Goal: Communication & Community: Answer question/provide support

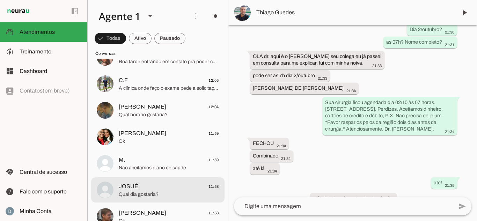
scroll to position [105, 0]
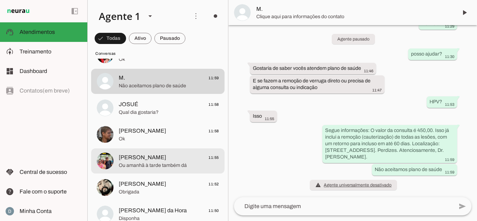
scroll to position [140, 0]
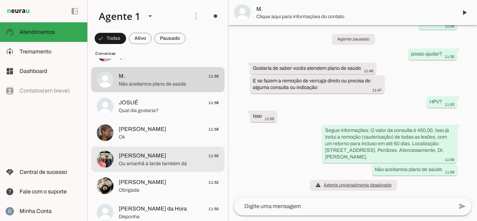
click at [154, 191] on span "Obrigada" at bounding box center [169, 190] width 100 height 7
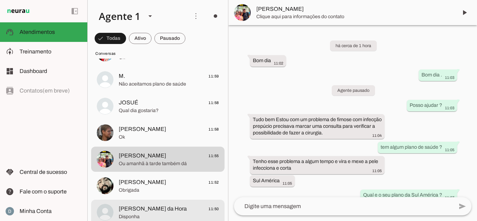
click at [155, 214] on span "Disponha" at bounding box center [169, 216] width 100 height 7
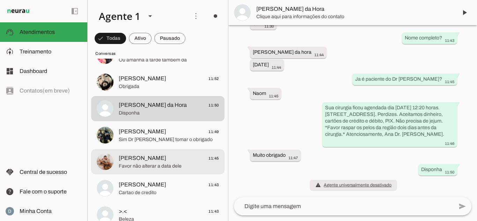
scroll to position [245, 0]
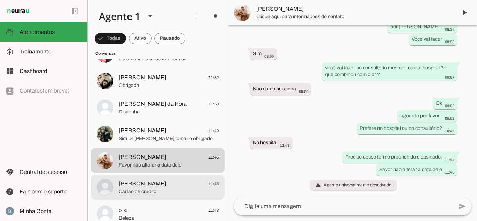
click at [160, 182] on span "[PERSON_NAME] 11:43" at bounding box center [169, 184] width 100 height 9
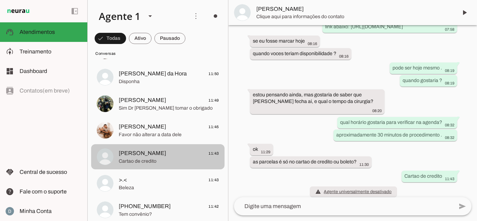
scroll to position [279, 0]
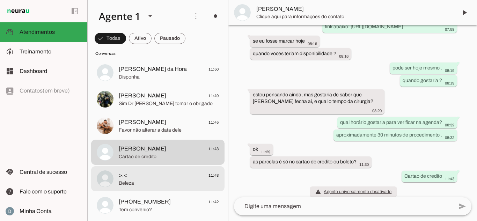
click at [162, 177] on span ">.< 11:43" at bounding box center [169, 175] width 100 height 9
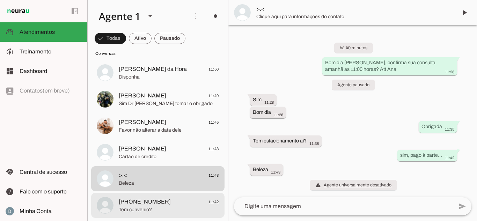
click at [162, 202] on span "[PHONE_NUMBER]" at bounding box center [145, 202] width 52 height 8
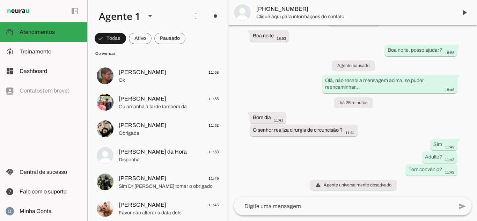
scroll to position [175, 0]
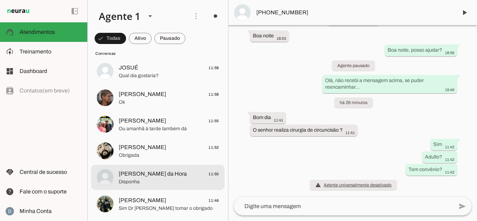
click at [159, 183] on span "Disponha" at bounding box center [169, 182] width 100 height 7
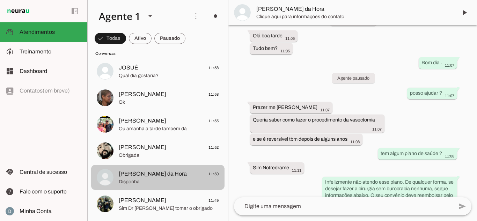
scroll to position [483, 0]
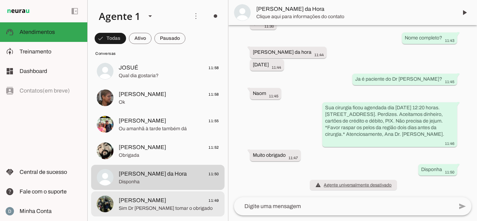
click at [154, 210] on span "Sim Dr [PERSON_NAME] tomar o obrigado" at bounding box center [169, 208] width 100 height 7
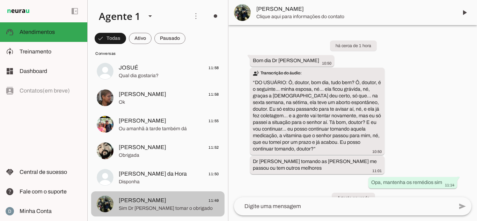
scroll to position [58, 0]
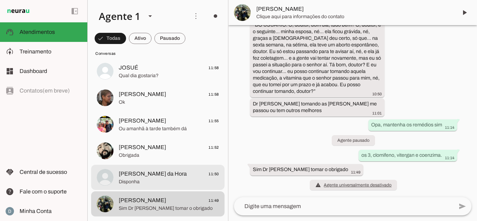
click at [140, 181] on span "Disponha" at bounding box center [169, 182] width 100 height 7
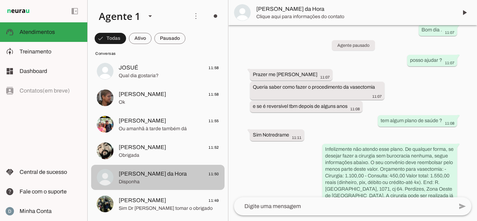
scroll to position [483, 0]
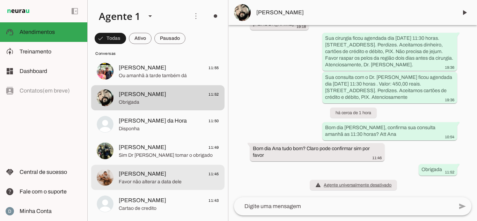
scroll to position [245, 0]
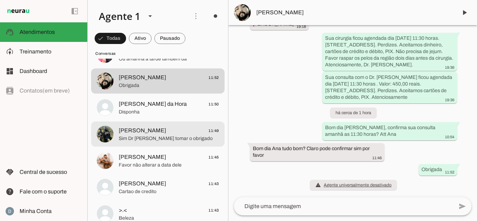
click at [146, 126] on span "[PERSON_NAME]" at bounding box center [143, 130] width 48 height 8
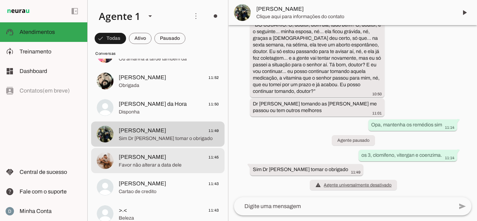
click at [151, 158] on span "[PERSON_NAME]" at bounding box center [143, 157] width 48 height 8
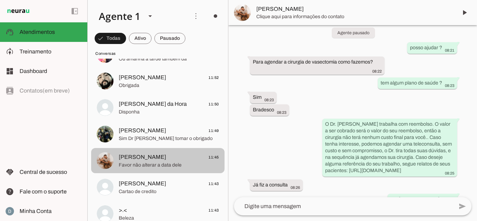
scroll to position [230, 0]
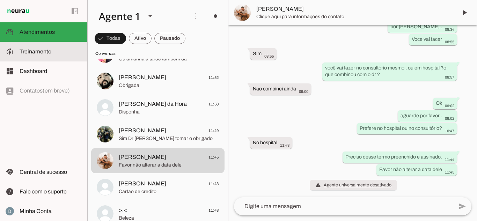
click at [41, 58] on md-item "model_training Treinamento Treinamento" at bounding box center [43, 52] width 87 height 20
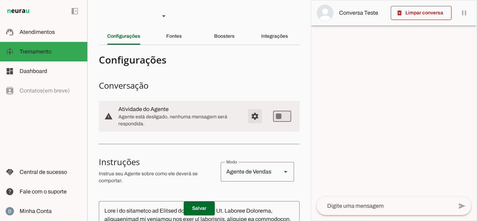
click at [247, 115] on span "Configurações avançadas" at bounding box center [255, 116] width 17 height 17
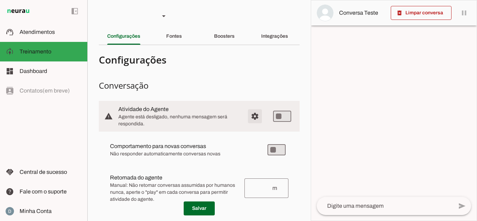
click at [249, 117] on span "Configurações avançadas" at bounding box center [255, 116] width 17 height 17
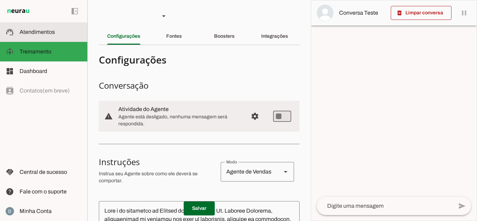
click at [66, 30] on slot at bounding box center [51, 32] width 62 height 8
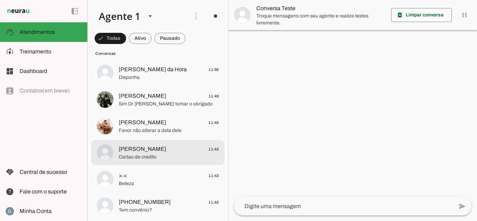
scroll to position [349, 0]
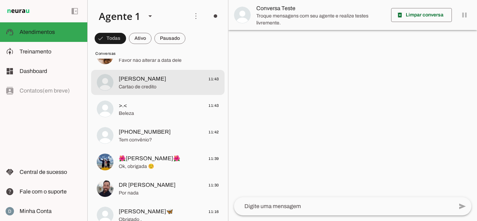
click at [150, 85] on span "Cartao de credito" at bounding box center [169, 86] width 100 height 7
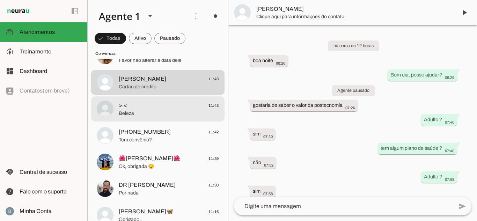
scroll to position [232, 0]
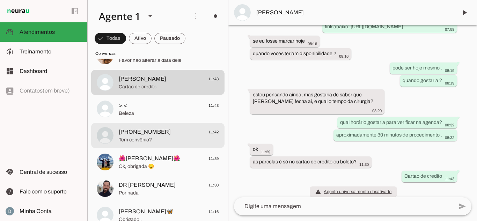
click at [165, 128] on span "[PHONE_NUMBER] 11:42" at bounding box center [169, 132] width 100 height 9
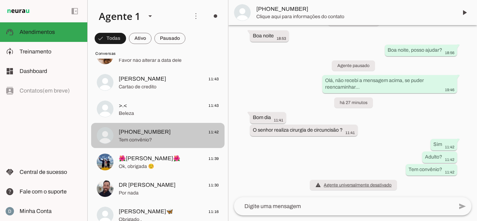
scroll to position [25, 0]
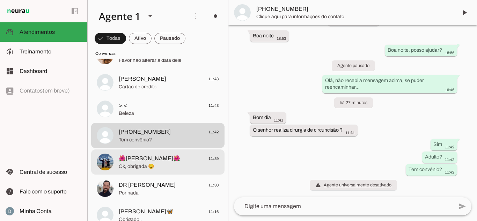
click at [161, 160] on span "🌺[PERSON_NAME]🌺 11:39" at bounding box center [169, 158] width 100 height 9
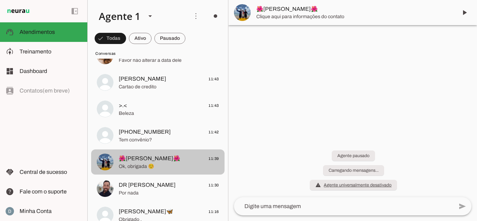
scroll to position [56, 0]
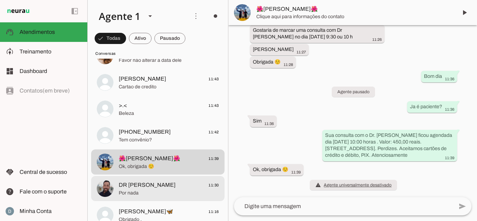
click at [157, 185] on span "DR [PERSON_NAME] 11:30" at bounding box center [169, 185] width 100 height 9
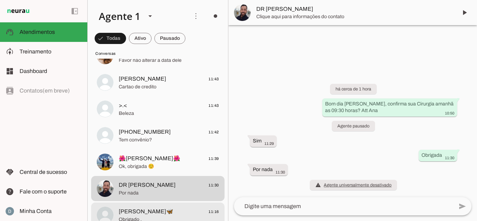
click at [144, 208] on span "[PERSON_NAME]🦋" at bounding box center [146, 212] width 54 height 8
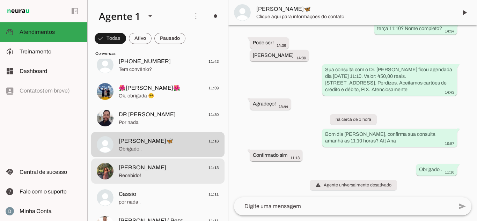
scroll to position [454, 0]
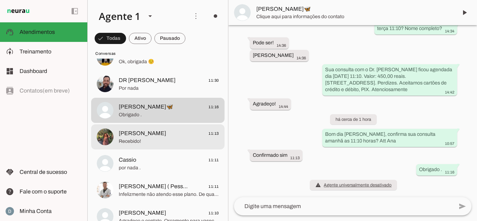
click at [153, 144] on span "Recebido!" at bounding box center [169, 141] width 100 height 7
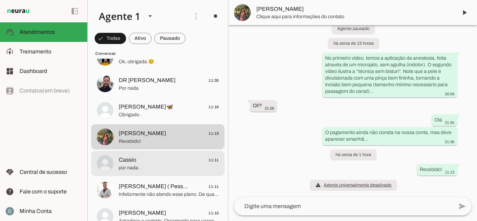
click at [151, 170] on span "por nada ." at bounding box center [169, 168] width 100 height 7
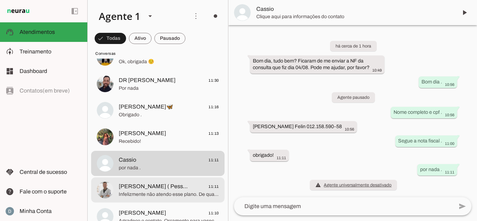
scroll to position [6, 0]
click at [152, 184] on span "[PERSON_NAME] ( Pessoal)" at bounding box center [155, 186] width 72 height 8
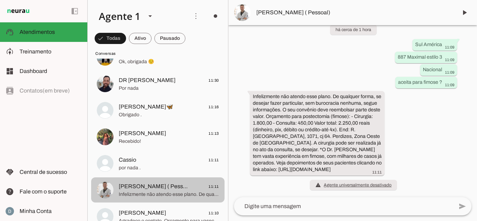
scroll to position [524, 0]
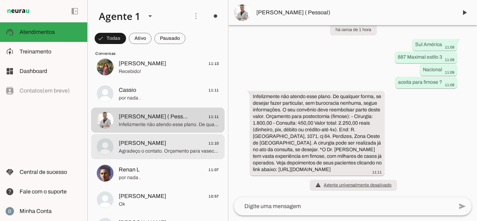
click at [149, 148] on span "Agradeço o contato. Orçamento para vasectomia: - Cirurgia: 1.100,00 - Consulta:…" at bounding box center [169, 151] width 100 height 7
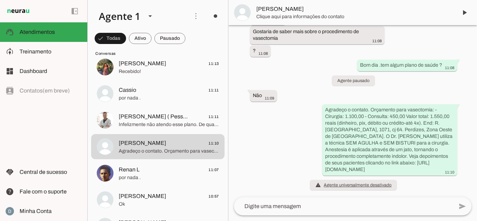
scroll to position [42, 0]
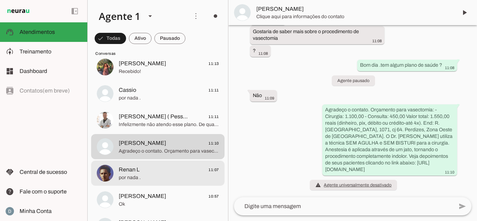
click at [145, 171] on span "Renan L 11:07" at bounding box center [169, 170] width 100 height 9
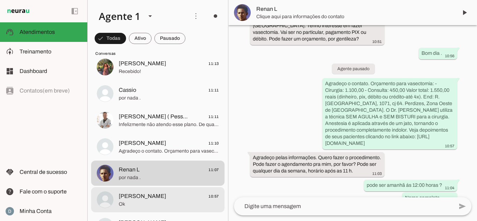
scroll to position [166, 0]
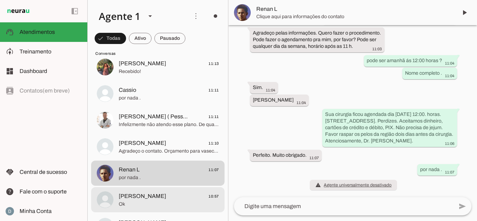
click at [145, 195] on span "[PERSON_NAME]" at bounding box center [143, 196] width 48 height 8
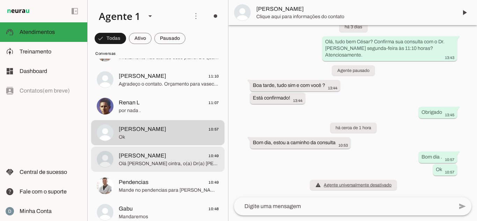
scroll to position [594, 0]
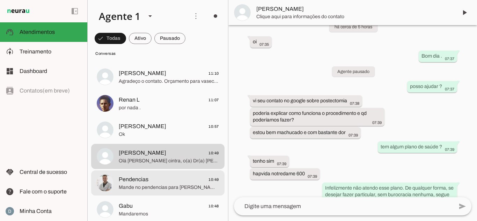
click at [155, 189] on span "Mande no pendencias para [PERSON_NAME] por favor ou chamar a gente aqui" at bounding box center [169, 187] width 100 height 7
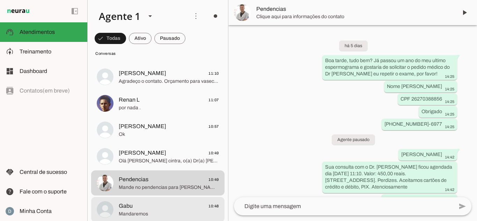
scroll to position [286, 0]
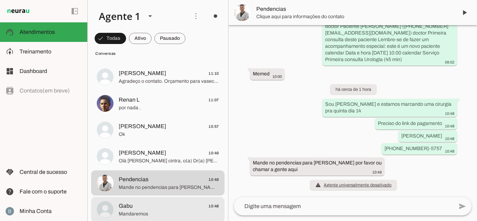
click at [153, 204] on span "Gabu 10:48" at bounding box center [169, 206] width 100 height 9
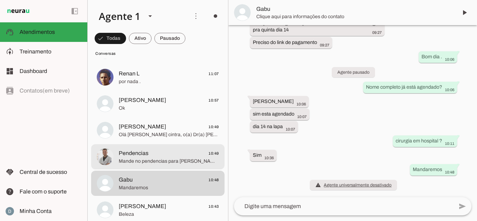
scroll to position [664, 0]
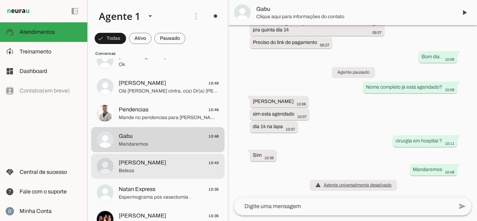
click at [157, 165] on span "[PERSON_NAME] 10:43" at bounding box center [169, 163] width 100 height 9
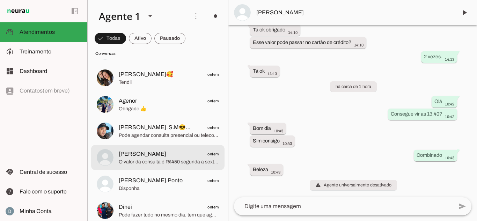
scroll to position [1747, 0]
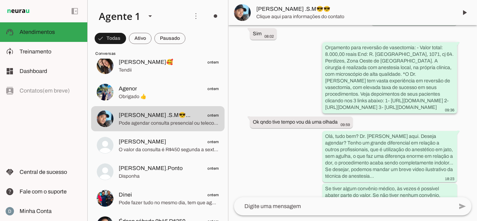
scroll to position [140, 0]
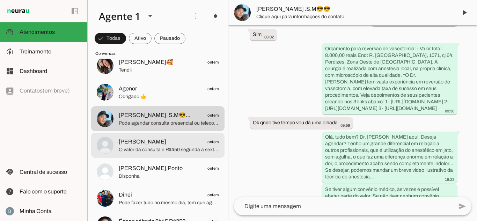
click at [154, 146] on span "O valor da consulta é R$450 segunda a sexta-feira em horário comercial." at bounding box center [169, 149] width 100 height 7
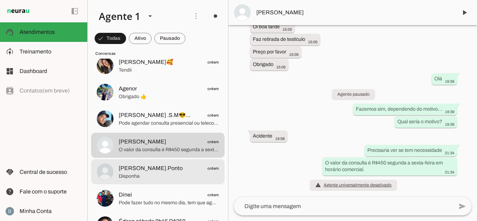
scroll to position [1782, 0]
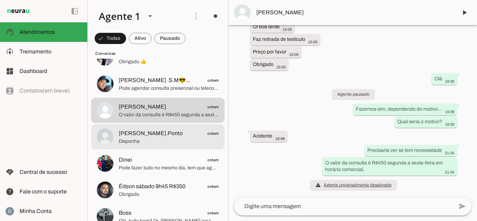
click at [148, 138] on span "Disponha" at bounding box center [169, 141] width 100 height 7
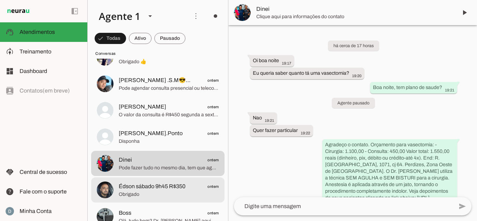
scroll to position [235, 0]
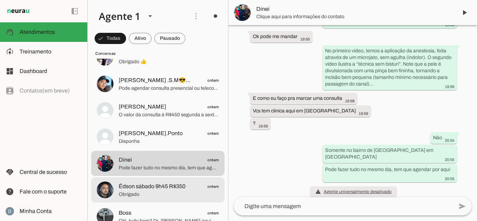
click at [156, 190] on span "Édson sábado 9h45 R$350" at bounding box center [152, 186] width 67 height 8
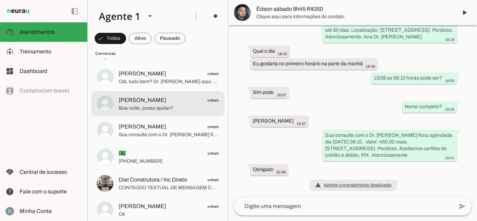
scroll to position [2166, 0]
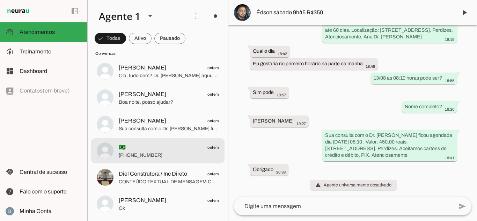
click at [170, 143] on span "🇧🇷 ontem" at bounding box center [169, 147] width 100 height 9
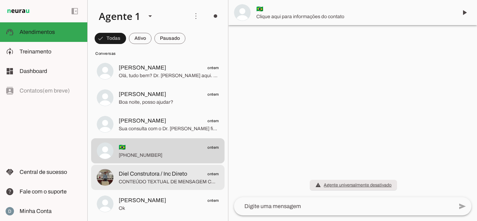
click at [165, 177] on span "Diel Construtora / Inc Direto" at bounding box center [153, 174] width 68 height 8
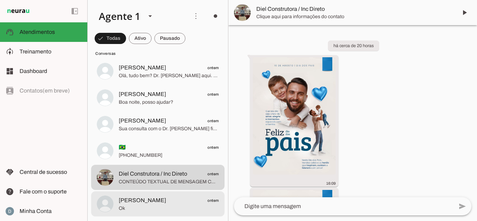
scroll to position [144, 0]
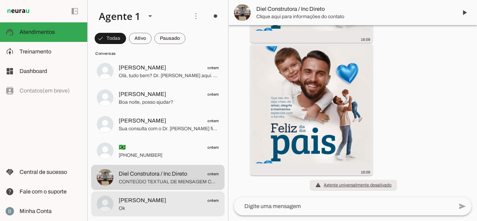
click at [158, 199] on span "[PERSON_NAME]" at bounding box center [143, 200] width 48 height 8
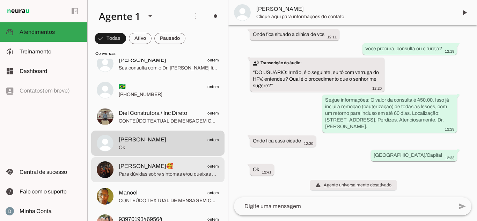
scroll to position [2236, 0]
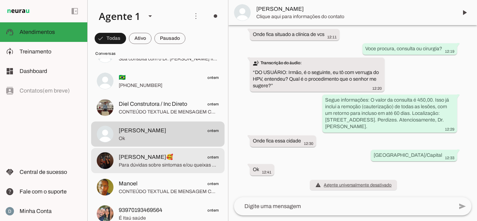
click at [174, 163] on span "Para dúvidas sobre sintomas e/ou queixas médicas, favor entrar em contato com o…" at bounding box center [169, 165] width 100 height 7
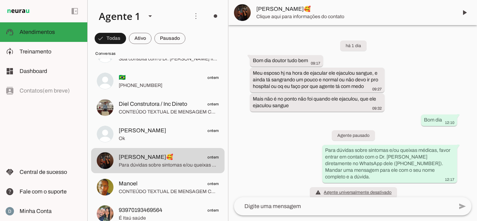
scroll to position [1, 0]
